Goal: Task Accomplishment & Management: Manage account settings

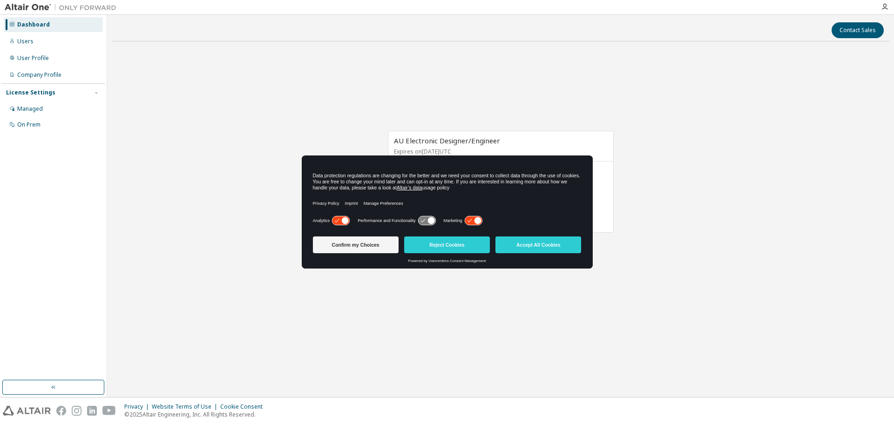
click at [340, 218] on icon at bounding box center [340, 221] width 17 height 9
click at [465, 221] on icon at bounding box center [473, 221] width 17 height 9
click at [433, 245] on button "Reject Cookies" at bounding box center [447, 245] width 86 height 17
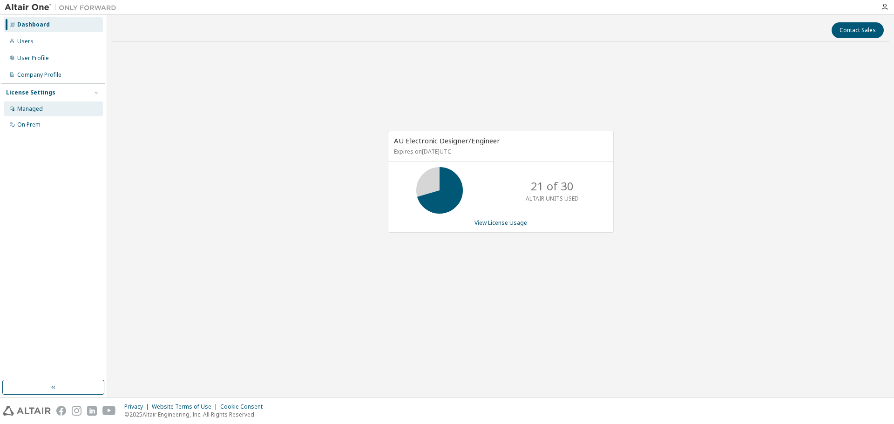
click at [58, 111] on div "Managed" at bounding box center [53, 109] width 99 height 15
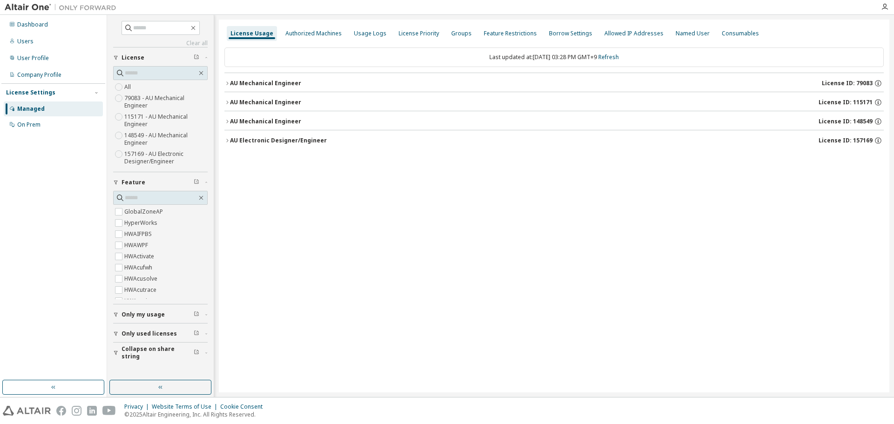
click at [228, 138] on icon "button" at bounding box center [228, 141] width 6 height 6
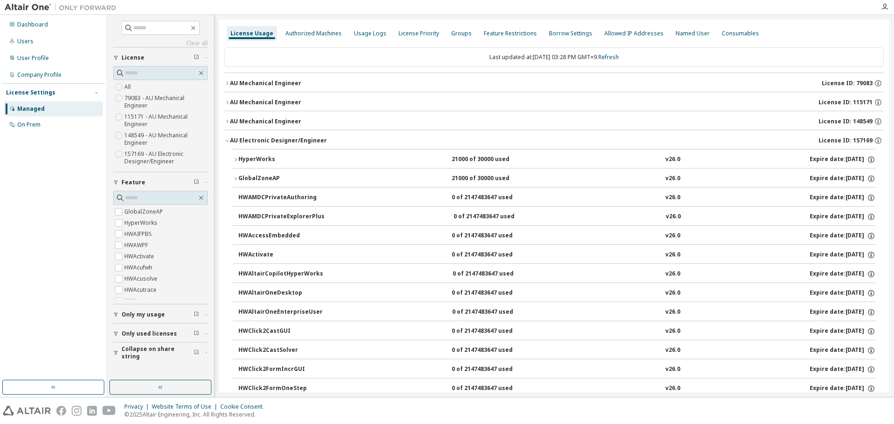
click at [228, 138] on icon "button" at bounding box center [228, 141] width 6 height 6
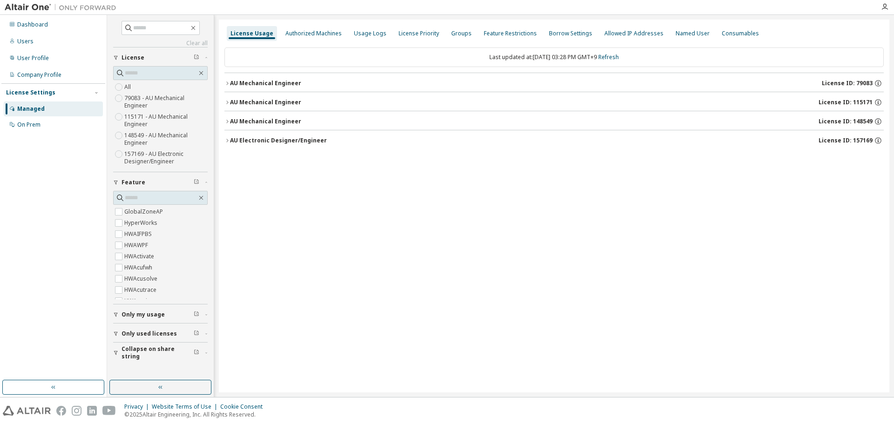
click at [228, 123] on icon "button" at bounding box center [228, 122] width 6 height 6
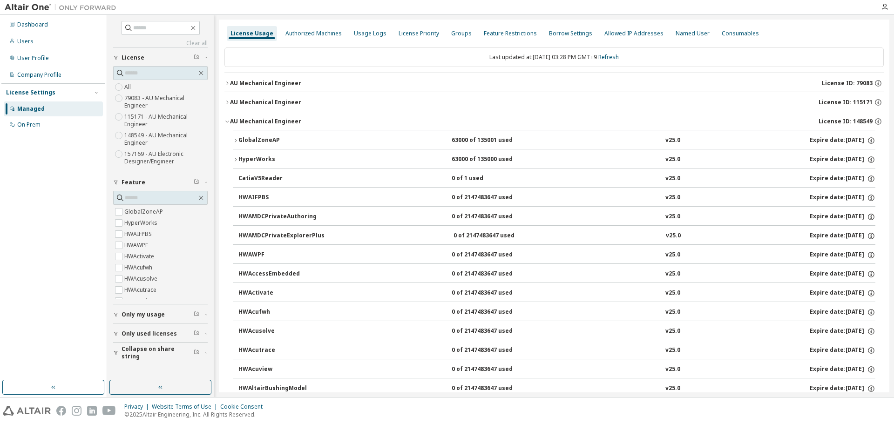
click at [228, 109] on button "AU Mechanical Engineer License ID: 115171" at bounding box center [555, 102] width 660 height 20
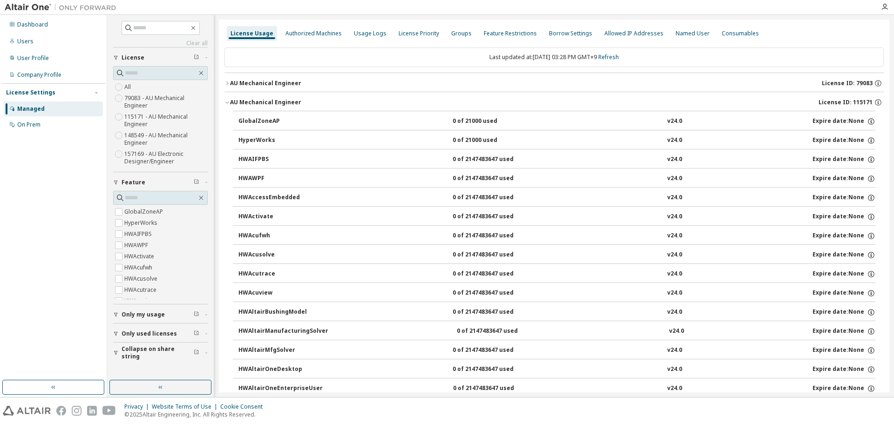
click at [226, 82] on icon "button" at bounding box center [228, 84] width 6 height 6
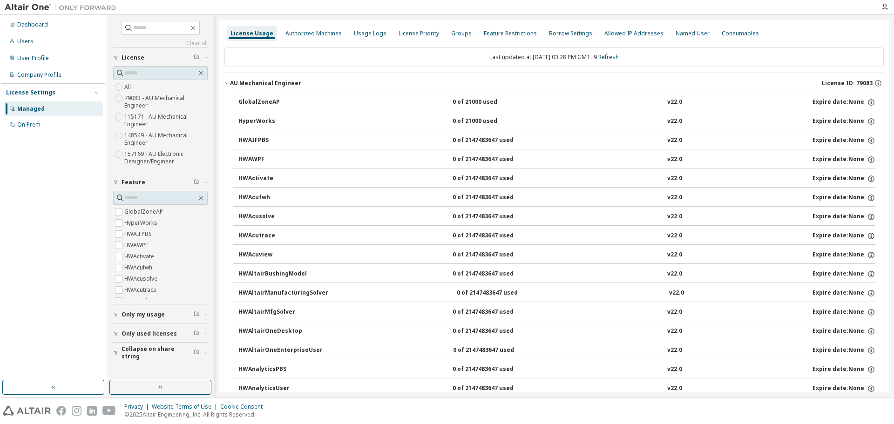
click at [226, 82] on icon "button" at bounding box center [228, 84] width 6 height 6
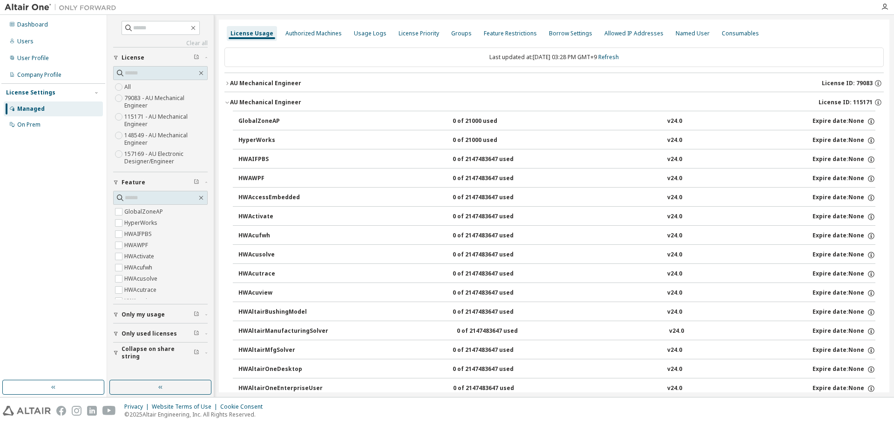
click at [229, 103] on icon "button" at bounding box center [228, 103] width 6 height 6
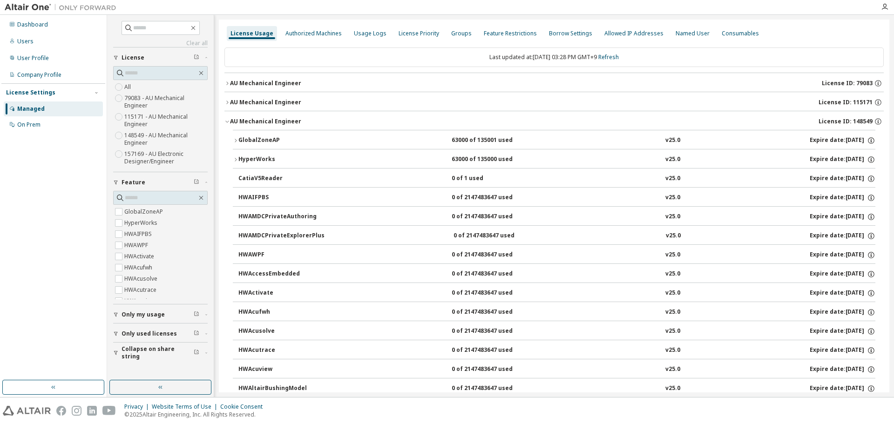
click at [233, 143] on icon "button" at bounding box center [236, 141] width 6 height 6
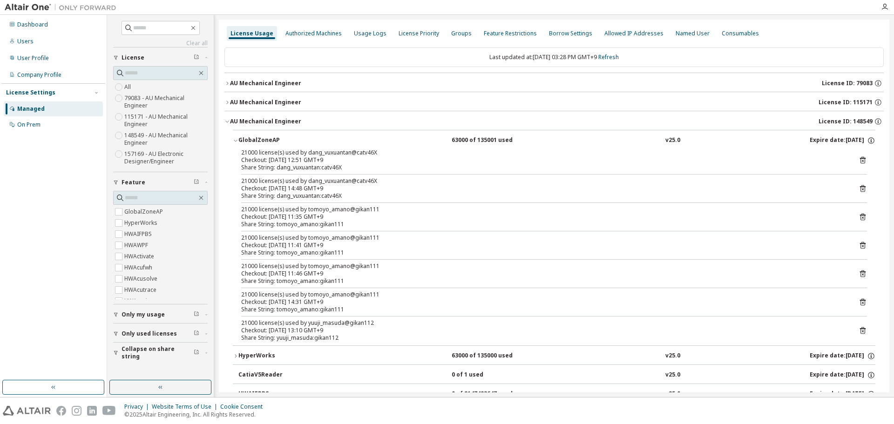
click at [233, 143] on icon "button" at bounding box center [236, 141] width 6 height 6
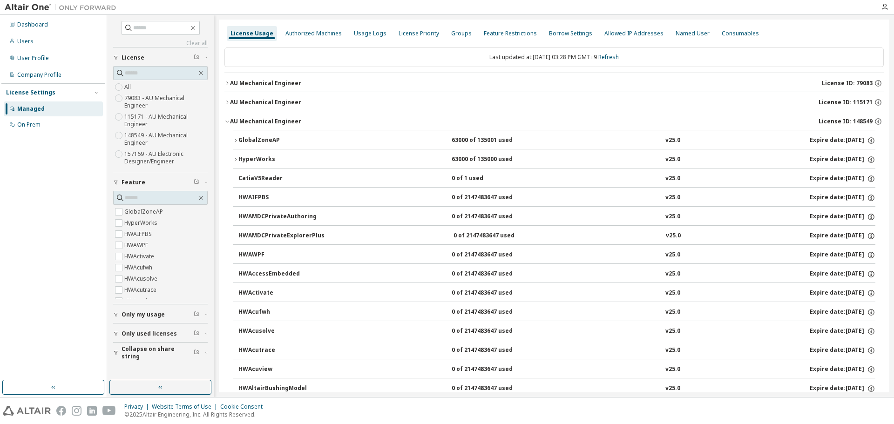
click at [226, 121] on icon "button" at bounding box center [228, 122] width 6 height 6
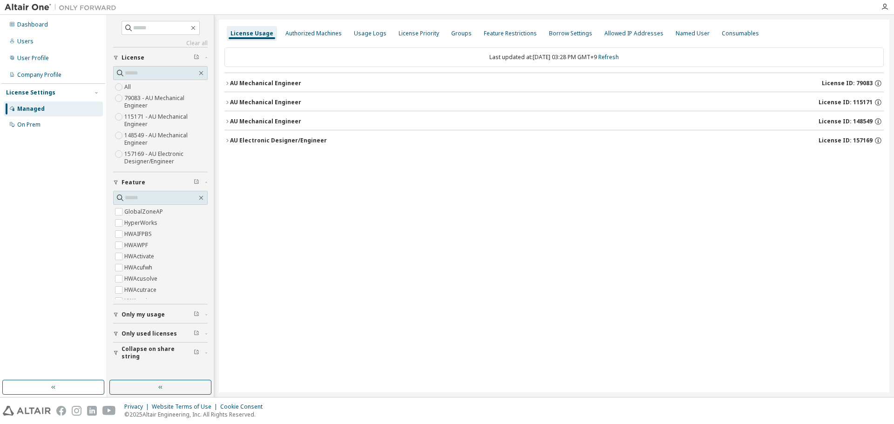
click at [226, 139] on icon "button" at bounding box center [228, 141] width 6 height 6
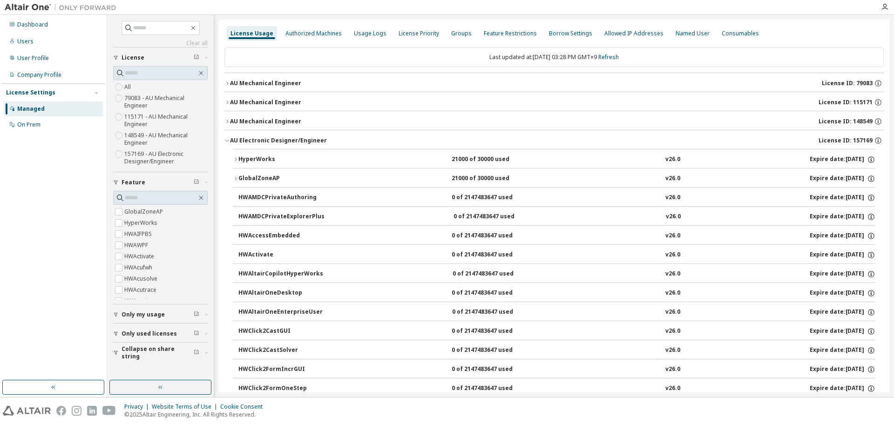
click at [225, 143] on button "AU Electronic Designer/Engineer License ID: 157169" at bounding box center [555, 140] width 660 height 20
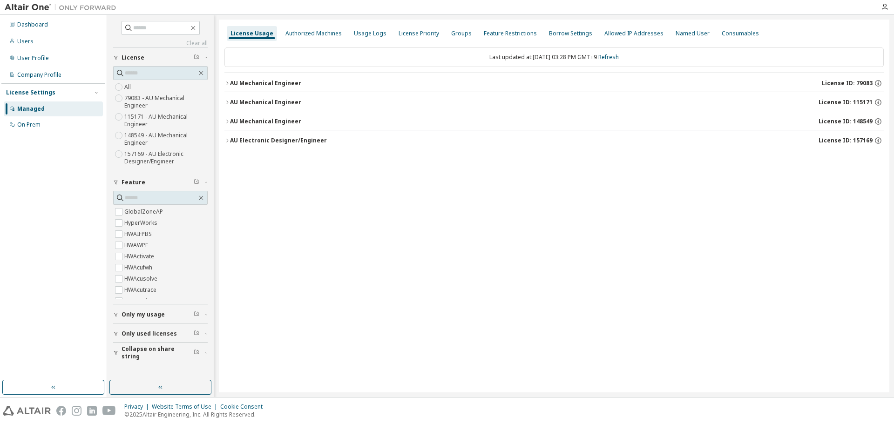
click at [225, 122] on icon "button" at bounding box center [228, 122] width 6 height 6
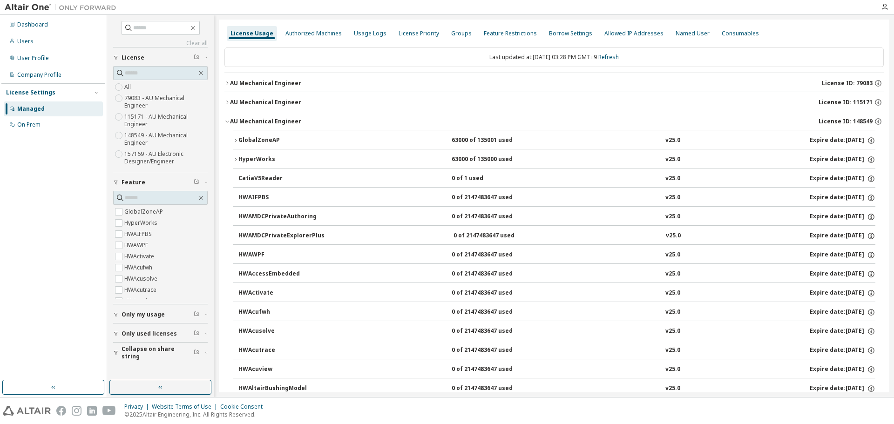
click at [225, 117] on button "AU Mechanical Engineer License ID: 148549" at bounding box center [555, 121] width 660 height 20
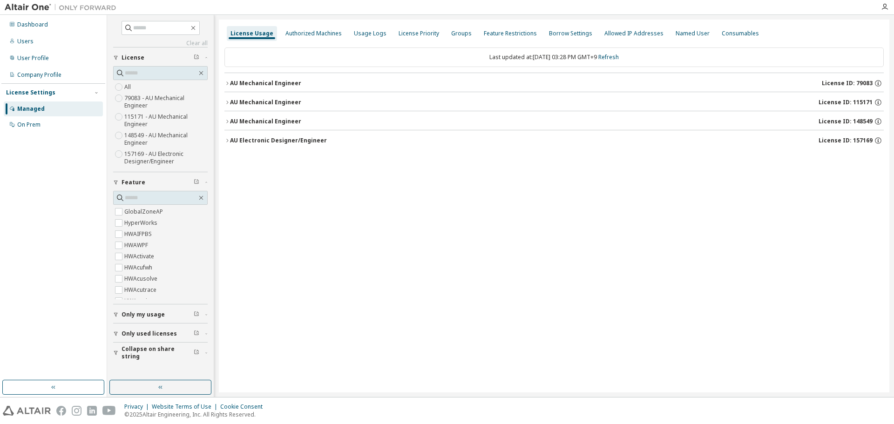
click at [225, 104] on icon "button" at bounding box center [228, 103] width 6 height 6
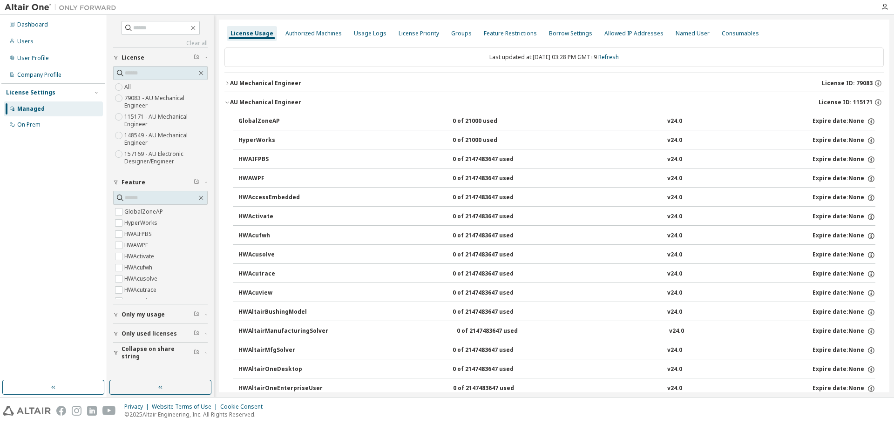
click at [225, 104] on icon "button" at bounding box center [228, 103] width 6 height 6
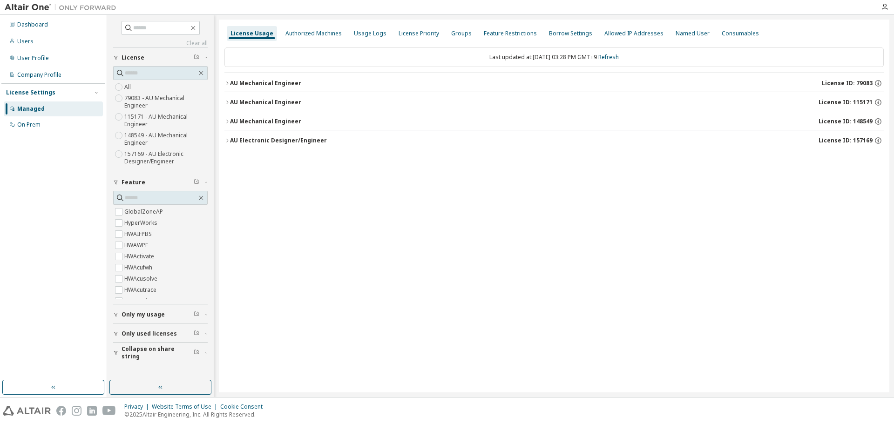
click at [226, 85] on icon "button" at bounding box center [228, 84] width 6 height 6
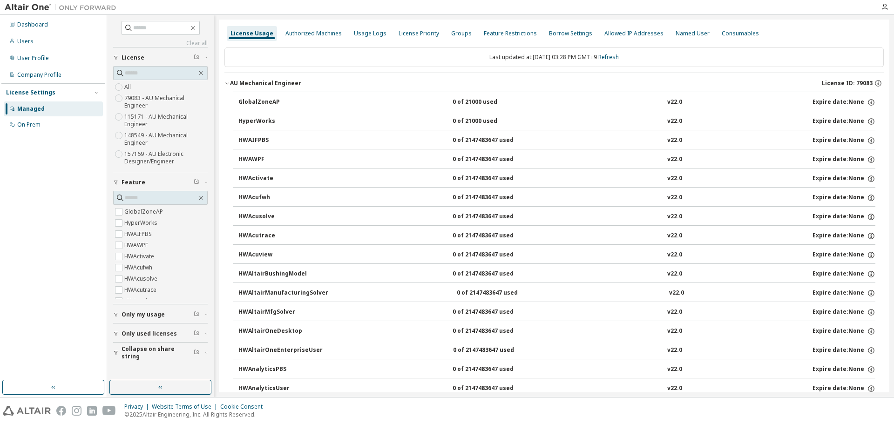
click at [226, 85] on icon "button" at bounding box center [228, 84] width 6 height 6
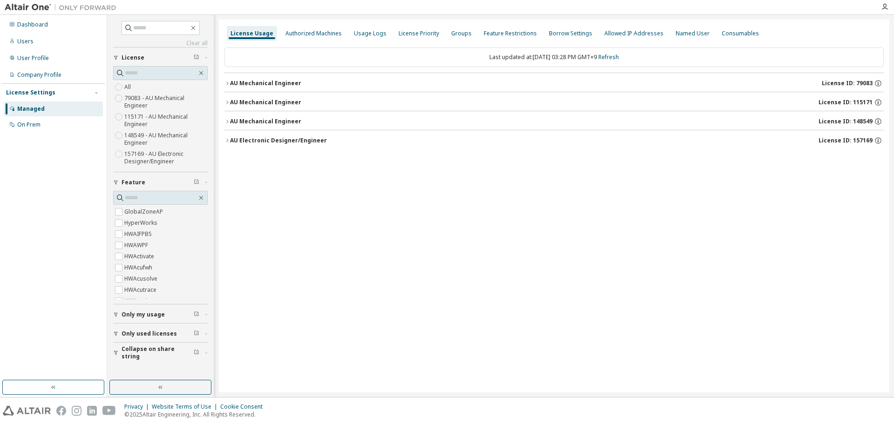
click at [227, 119] on icon "button" at bounding box center [228, 122] width 6 height 6
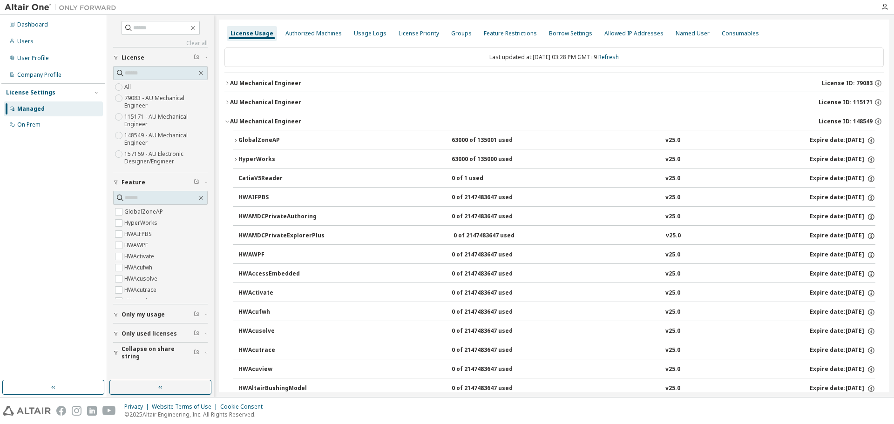
click at [229, 119] on icon "button" at bounding box center [228, 122] width 6 height 6
